Goal: Task Accomplishment & Management: Manage account settings

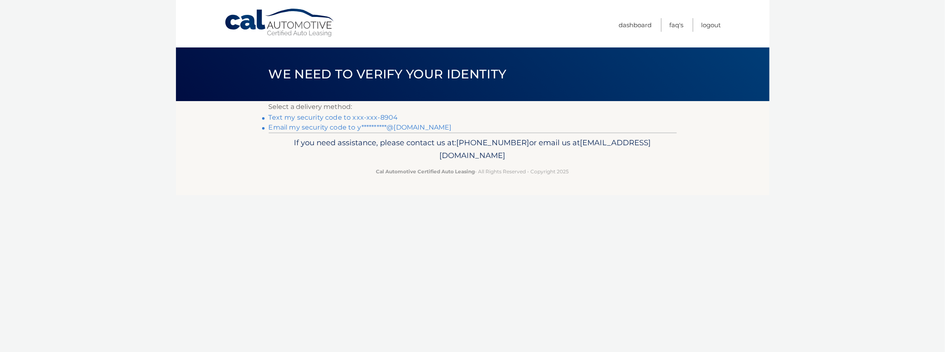
click at [340, 118] on link "Text my security code to xxx-xxx-8904" at bounding box center [333, 117] width 129 height 8
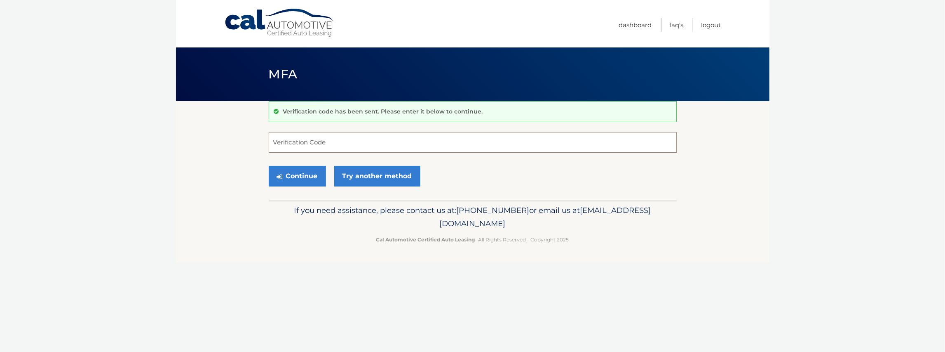
click at [350, 139] on input "Verification Code" at bounding box center [473, 142] width 408 height 21
type input "649439"
click at [269, 166] on button "Continue" at bounding box center [297, 176] width 57 height 21
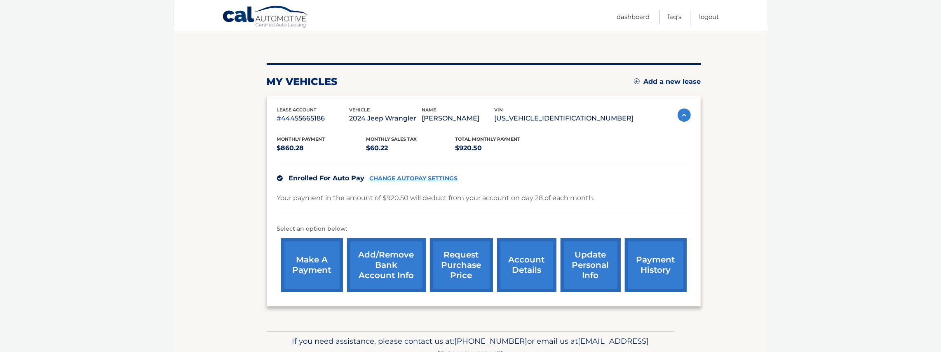
scroll to position [75, 0]
click at [453, 265] on link "request purchase price" at bounding box center [461, 264] width 63 height 54
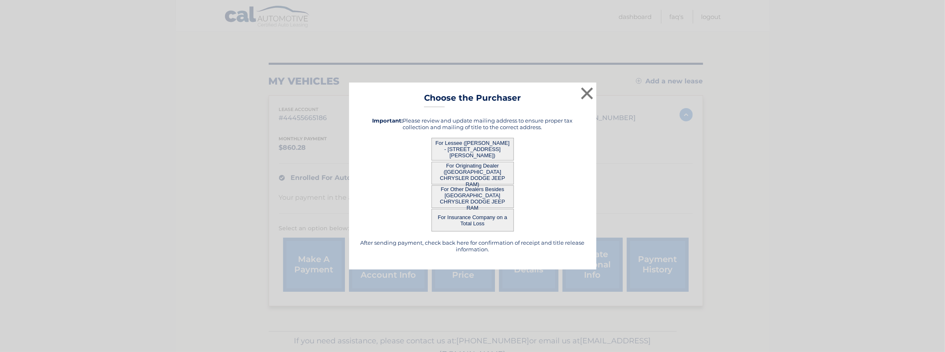
click at [481, 171] on button "For Originating Dealer ([GEOGRAPHIC_DATA] CHRYSLER DODGE JEEP RAM)" at bounding box center [473, 173] width 82 height 23
click at [482, 152] on button "For Lessee ([PERSON_NAME] - [STREET_ADDRESS][PERSON_NAME])" at bounding box center [473, 149] width 82 height 23
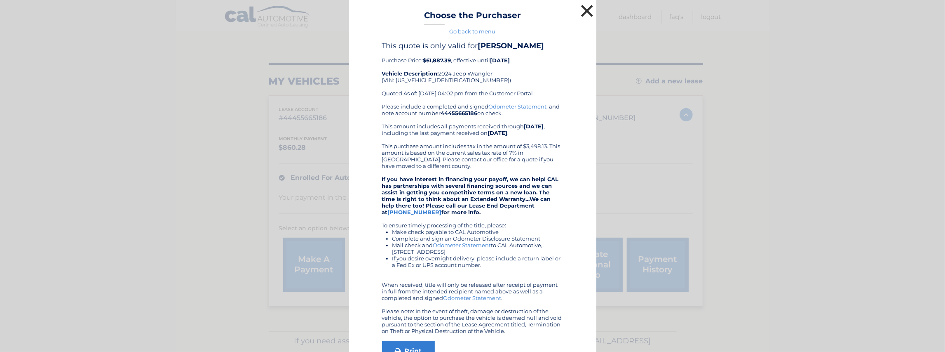
click at [586, 13] on button "×" at bounding box center [587, 10] width 16 height 16
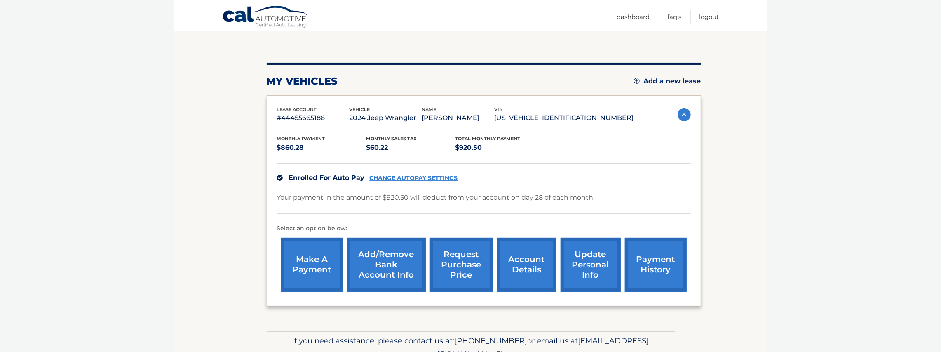
click at [453, 254] on link "request purchase price" at bounding box center [461, 264] width 63 height 54
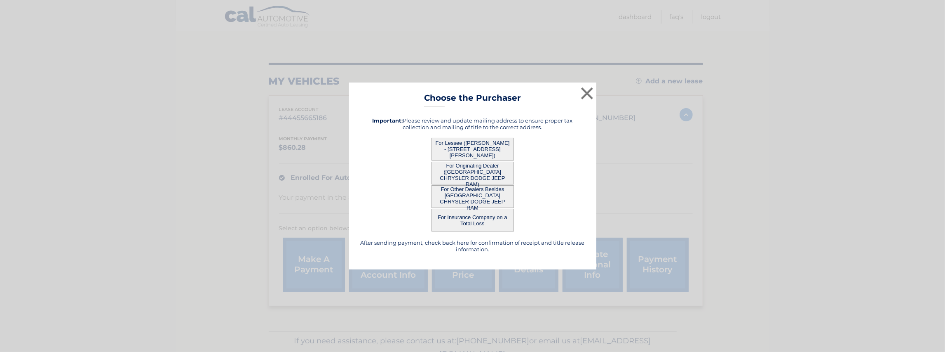
click at [461, 198] on button "For Other Dealers Besides [GEOGRAPHIC_DATA] CHRYSLER DODGE JEEP RAM" at bounding box center [473, 196] width 82 height 23
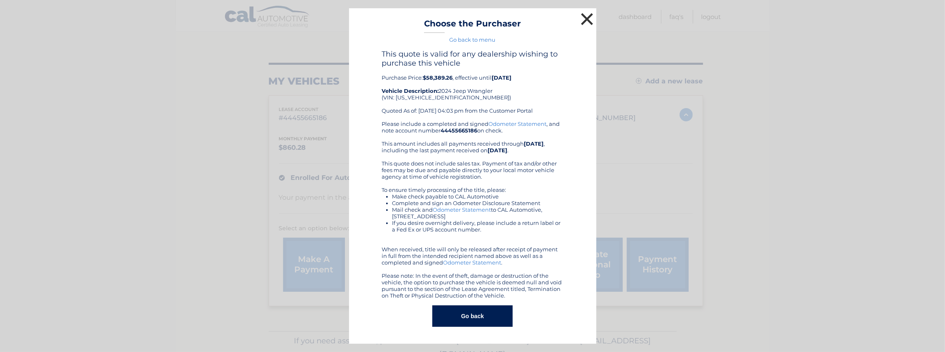
click at [588, 20] on button "×" at bounding box center [587, 19] width 16 height 16
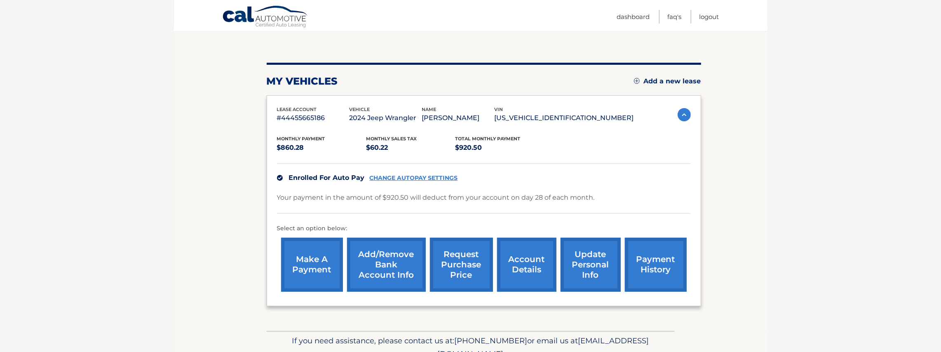
click at [468, 265] on link "request purchase price" at bounding box center [461, 264] width 63 height 54
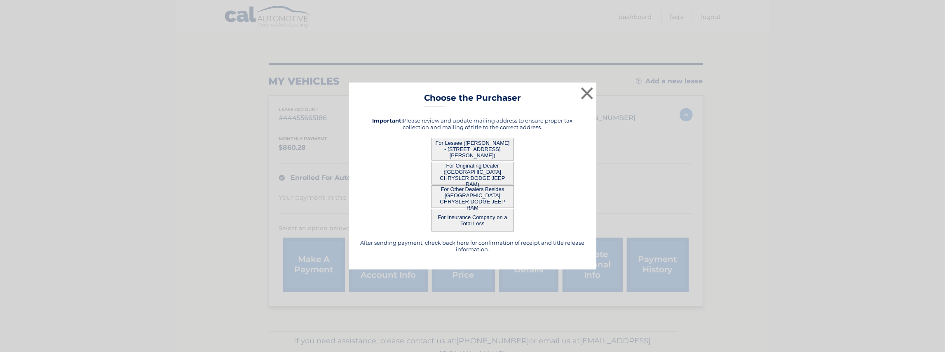
click at [467, 218] on button "For Insurance Company on a Total Loss" at bounding box center [473, 220] width 82 height 23
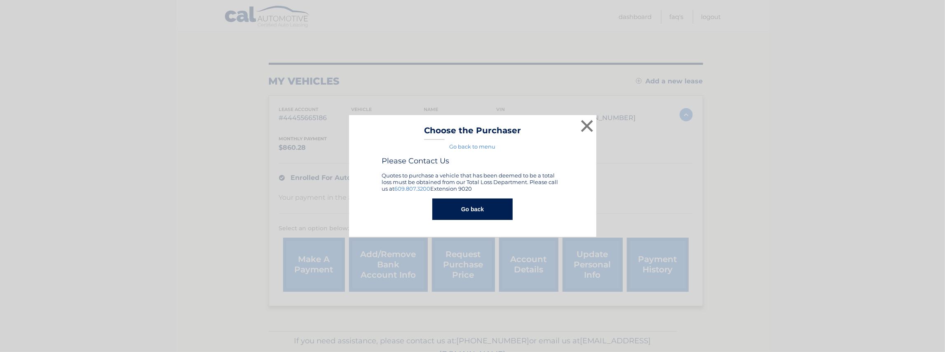
click at [472, 208] on button "Go back" at bounding box center [472, 208] width 80 height 21
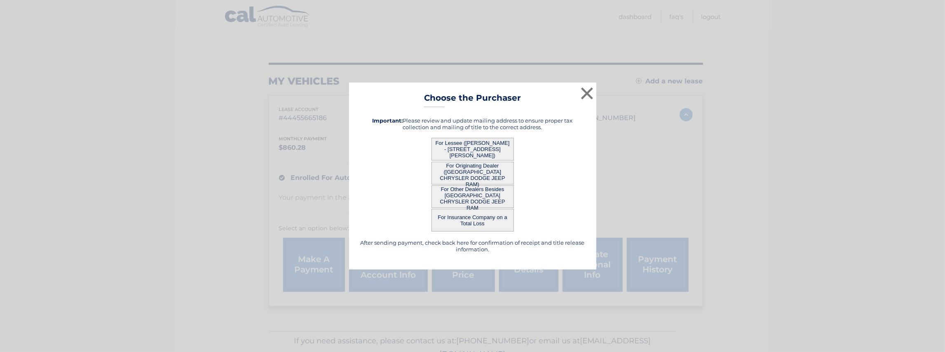
click at [486, 148] on button "For Lessee ([PERSON_NAME] - [STREET_ADDRESS][PERSON_NAME])" at bounding box center [473, 149] width 82 height 23
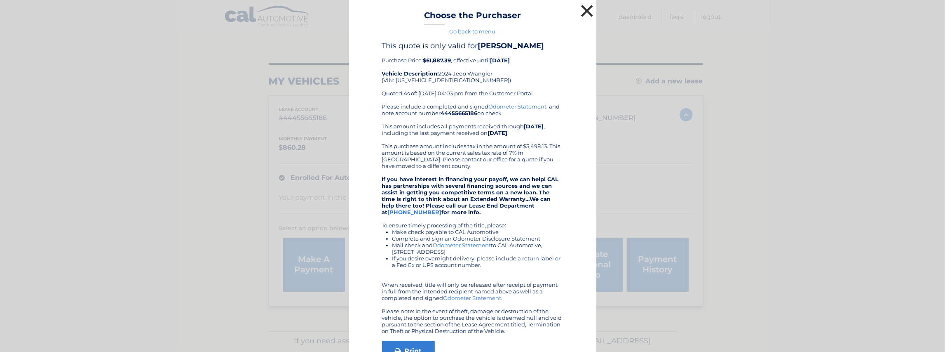
click at [588, 10] on button "×" at bounding box center [587, 10] width 16 height 16
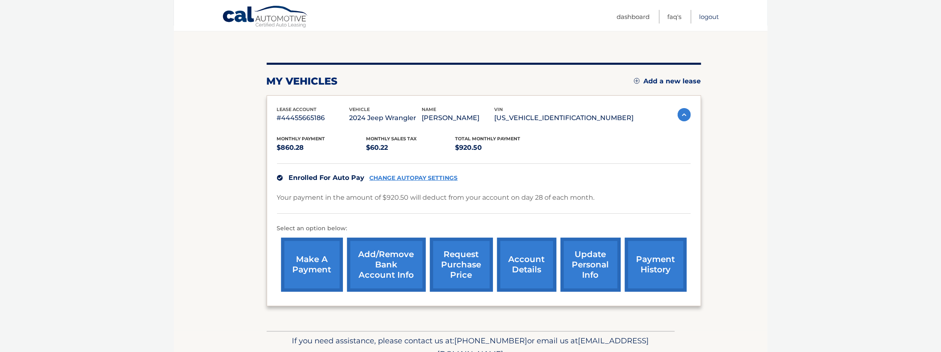
click at [707, 16] on link "Logout" at bounding box center [710, 17] width 20 height 14
